Goal: Task Accomplishment & Management: Manage account settings

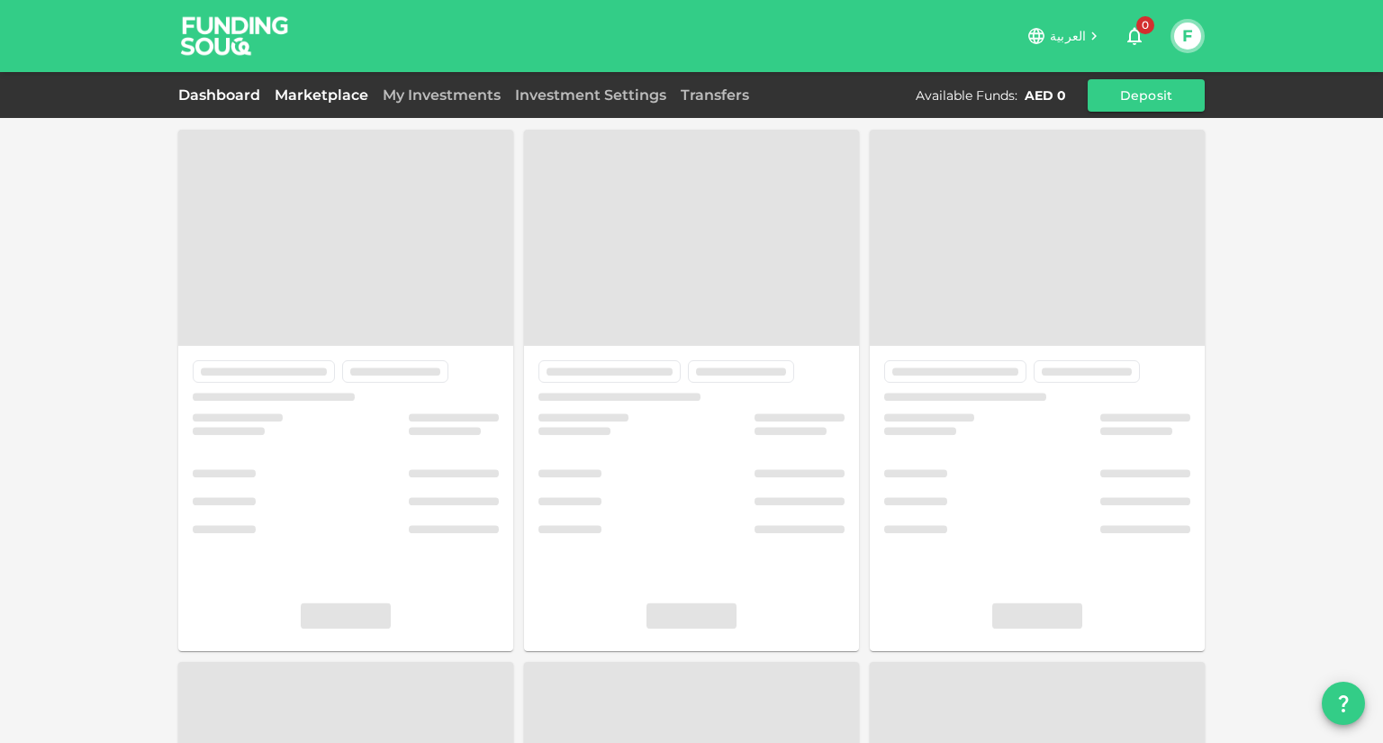
click at [220, 91] on link "Dashboard" at bounding box center [222, 94] width 89 height 17
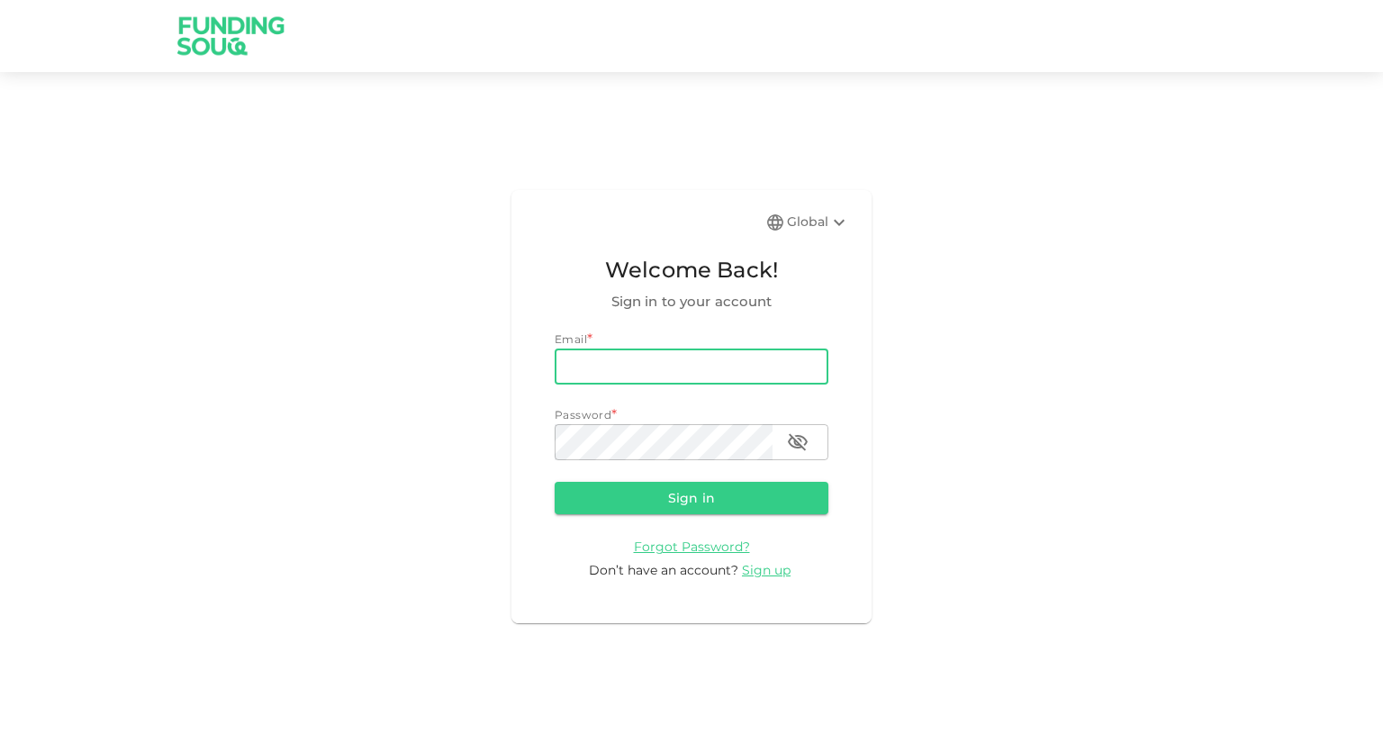
click at [621, 357] on input "email" at bounding box center [692, 366] width 274 height 36
type input "[EMAIL_ADDRESS][DOMAIN_NAME]"
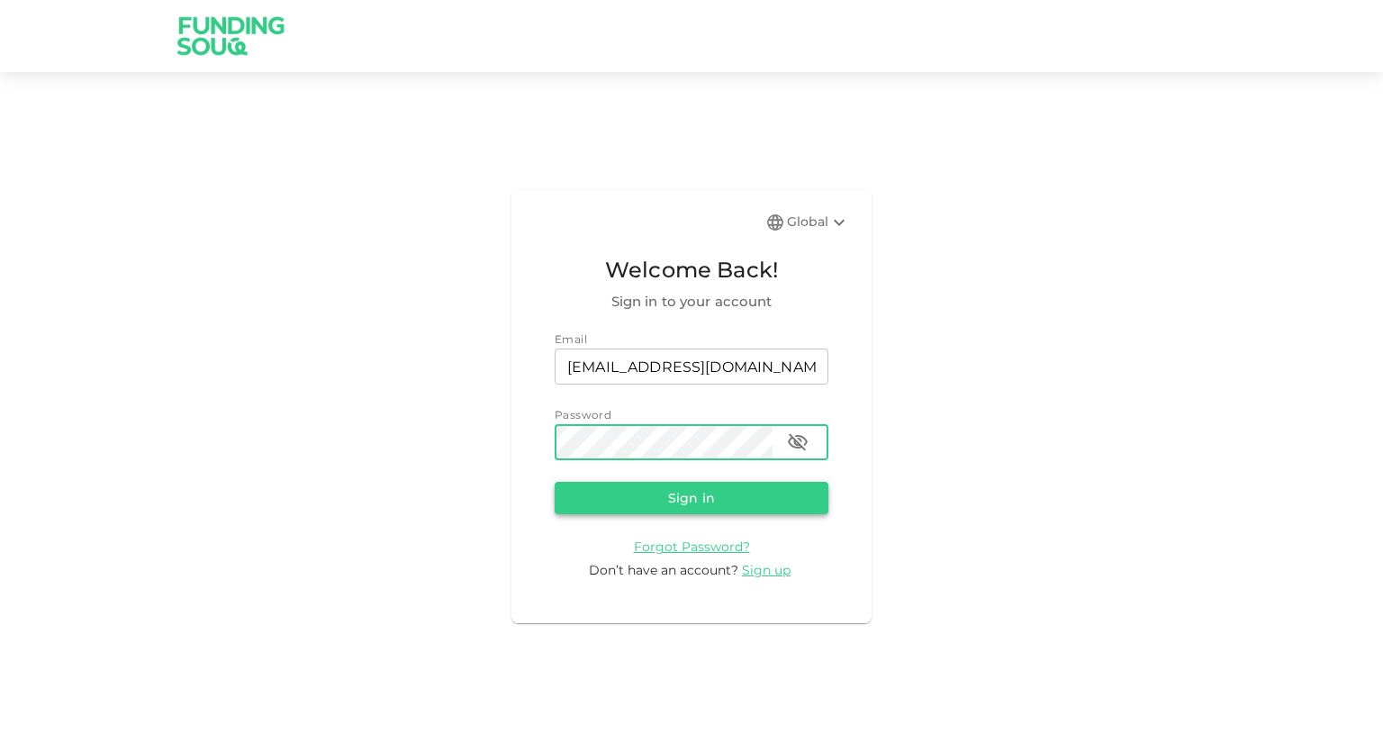
click at [697, 510] on button "Sign in" at bounding box center [692, 498] width 274 height 32
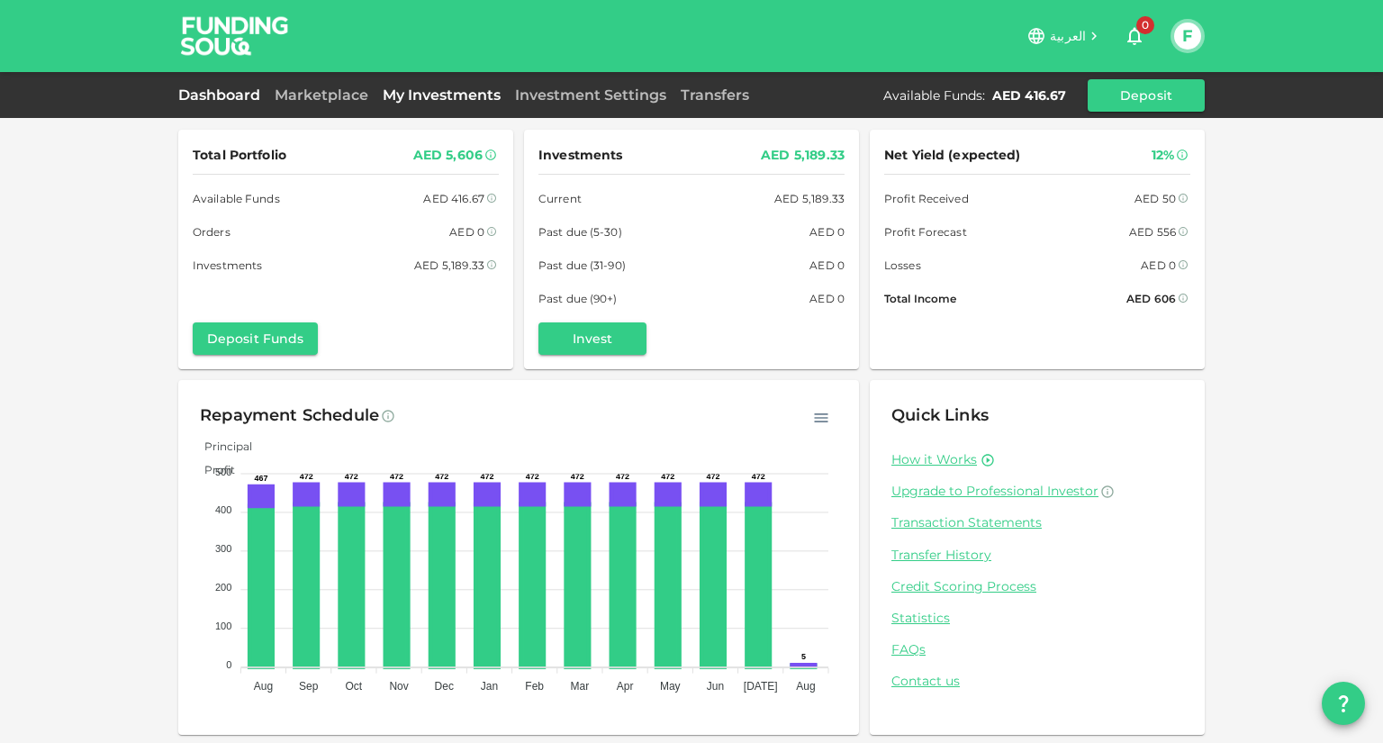
click at [456, 88] on link "My Investments" at bounding box center [441, 94] width 132 height 17
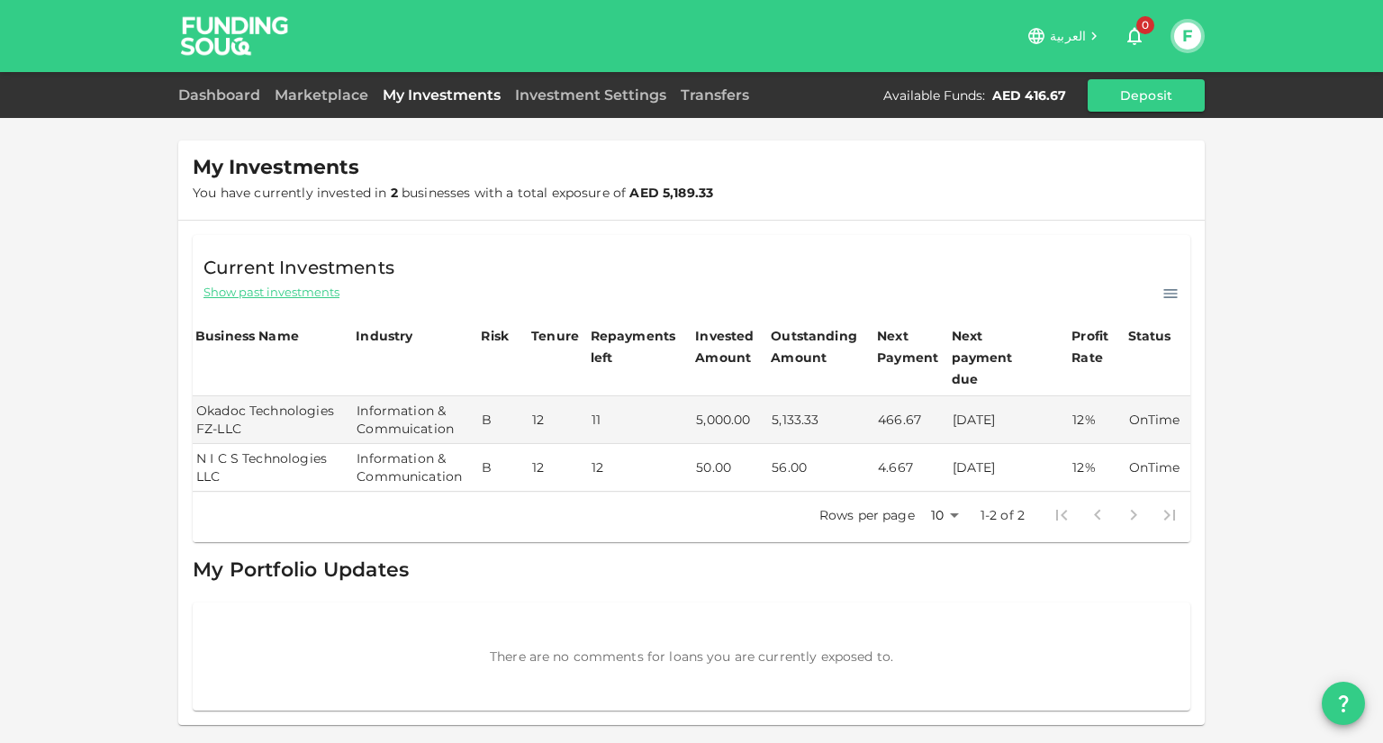
click at [419, 95] on link "My Investments" at bounding box center [441, 94] width 132 height 17
click at [735, 97] on link "Transfers" at bounding box center [714, 94] width 83 height 17
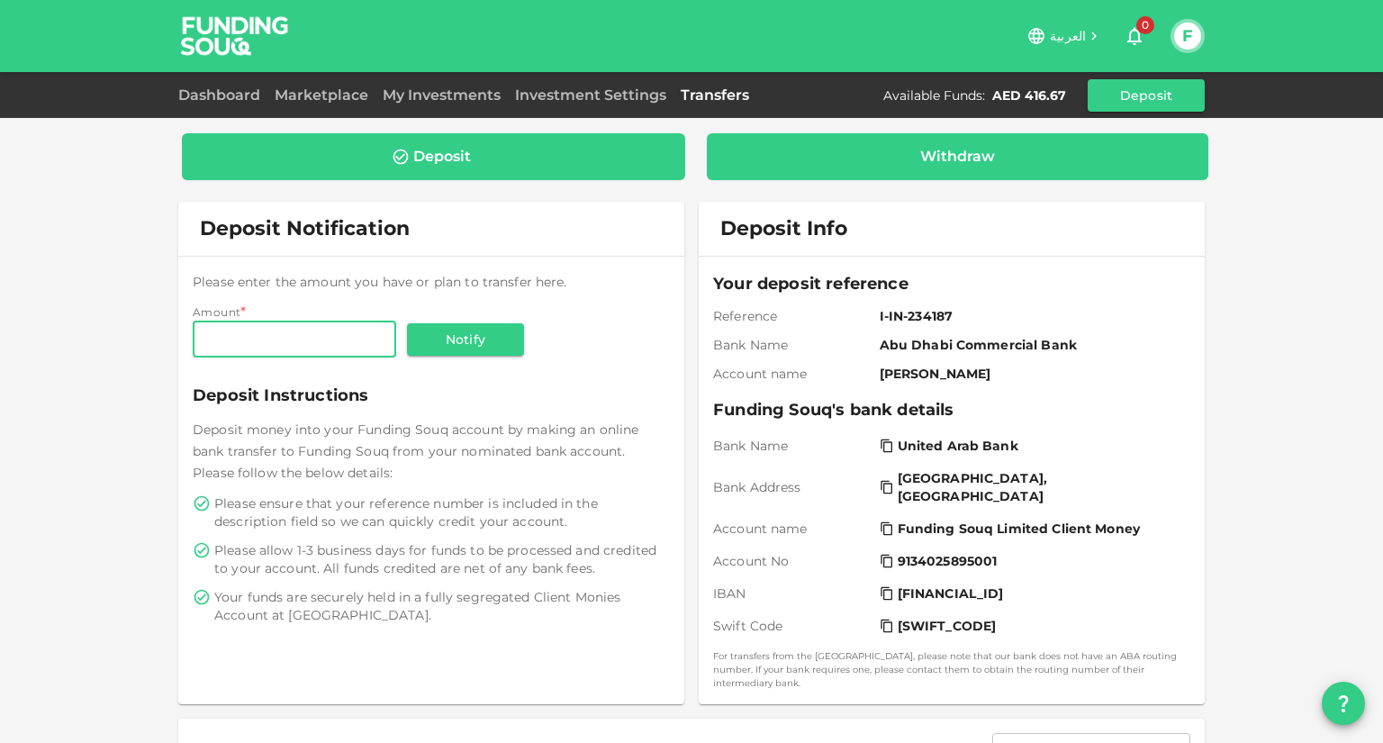
click at [972, 150] on div "Withdraw" at bounding box center [957, 157] width 75 height 18
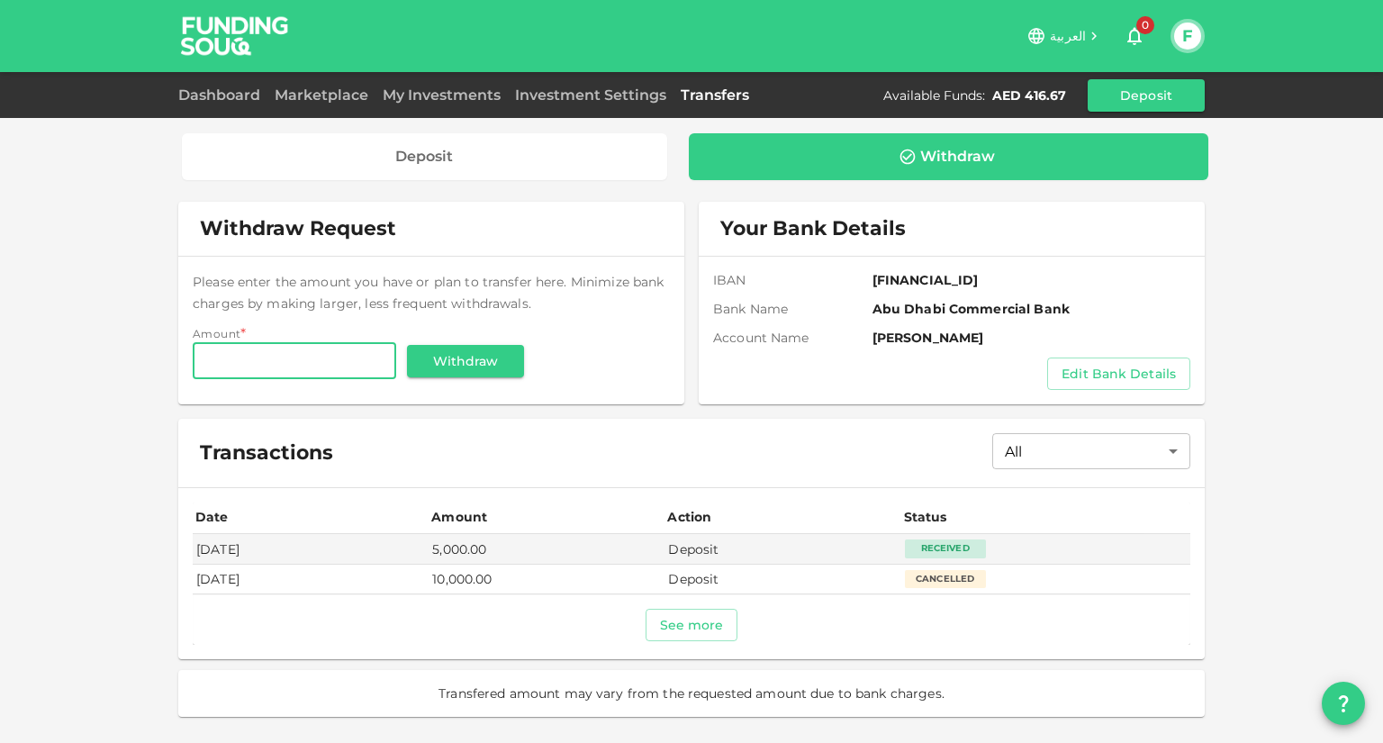
click at [1005, 163] on div "Withdraw" at bounding box center [949, 157] width 492 height 18
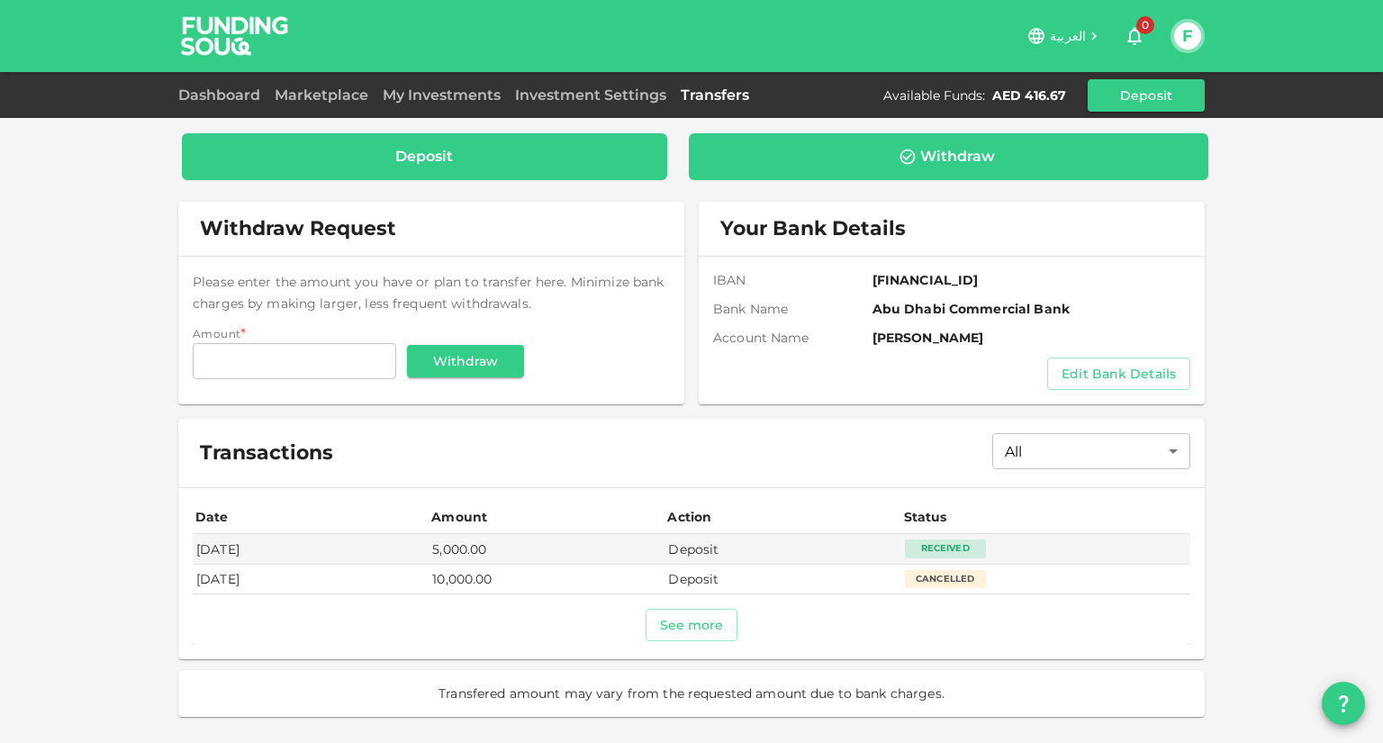
click at [401, 156] on div "Deposit" at bounding box center [424, 157] width 58 height 18
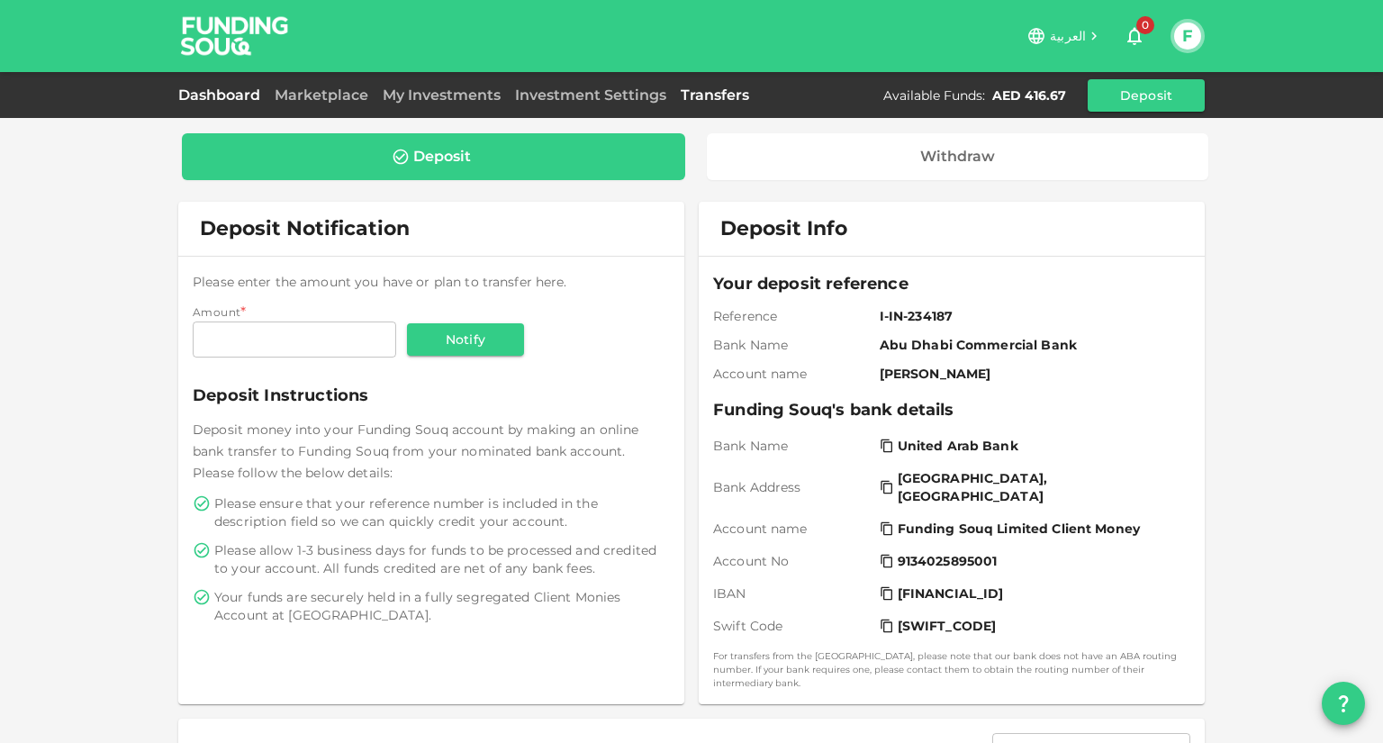
click at [203, 96] on link "Dashboard" at bounding box center [222, 94] width 89 height 17
